Goal: Transaction & Acquisition: Purchase product/service

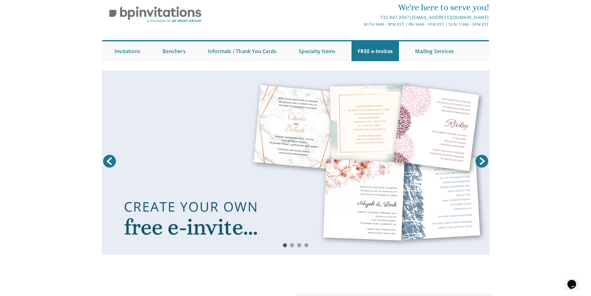
scroll to position [36, 0]
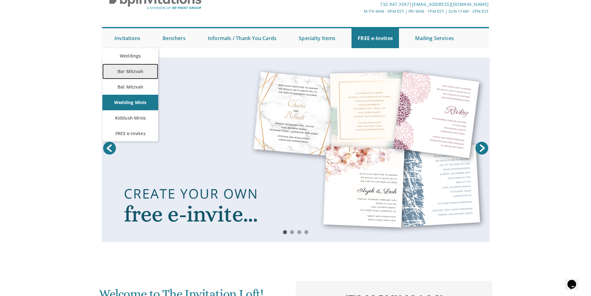
click at [134, 71] on link "Bar Mitzvah" at bounding box center [130, 72] width 56 height 16
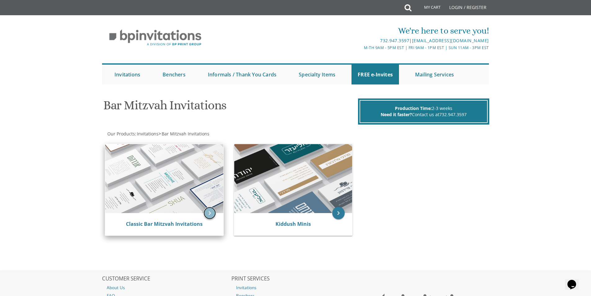
click at [206, 212] on icon "keyboard_arrow_right" at bounding box center [209, 213] width 12 height 12
click at [180, 226] on link "Classic Bar Mitzvah Invitations" at bounding box center [164, 223] width 77 height 7
click at [166, 224] on link "Classic Bar Mitzvah Invitations" at bounding box center [164, 223] width 77 height 7
click at [209, 211] on icon "keyboard_arrow_right" at bounding box center [209, 213] width 12 height 12
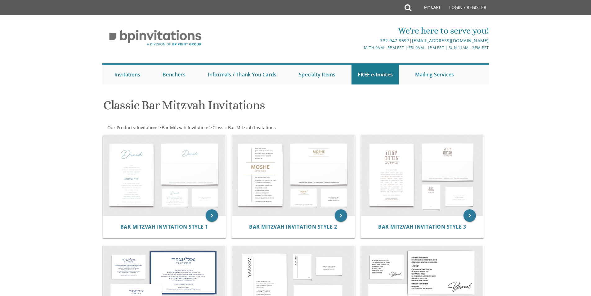
drag, startPoint x: 0, startPoint y: 0, endPoint x: 65, endPoint y: 150, distance: 163.1
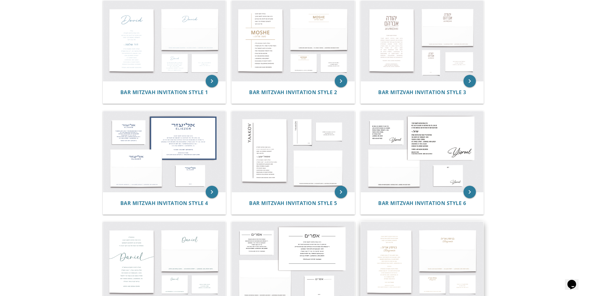
scroll to position [151, 0]
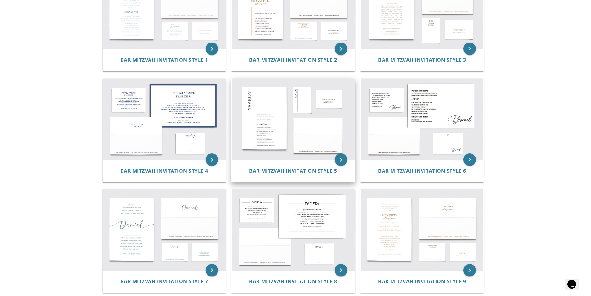
click at [295, 140] on img at bounding box center [293, 119] width 123 height 81
